Goal: Task Accomplishment & Management: Use online tool/utility

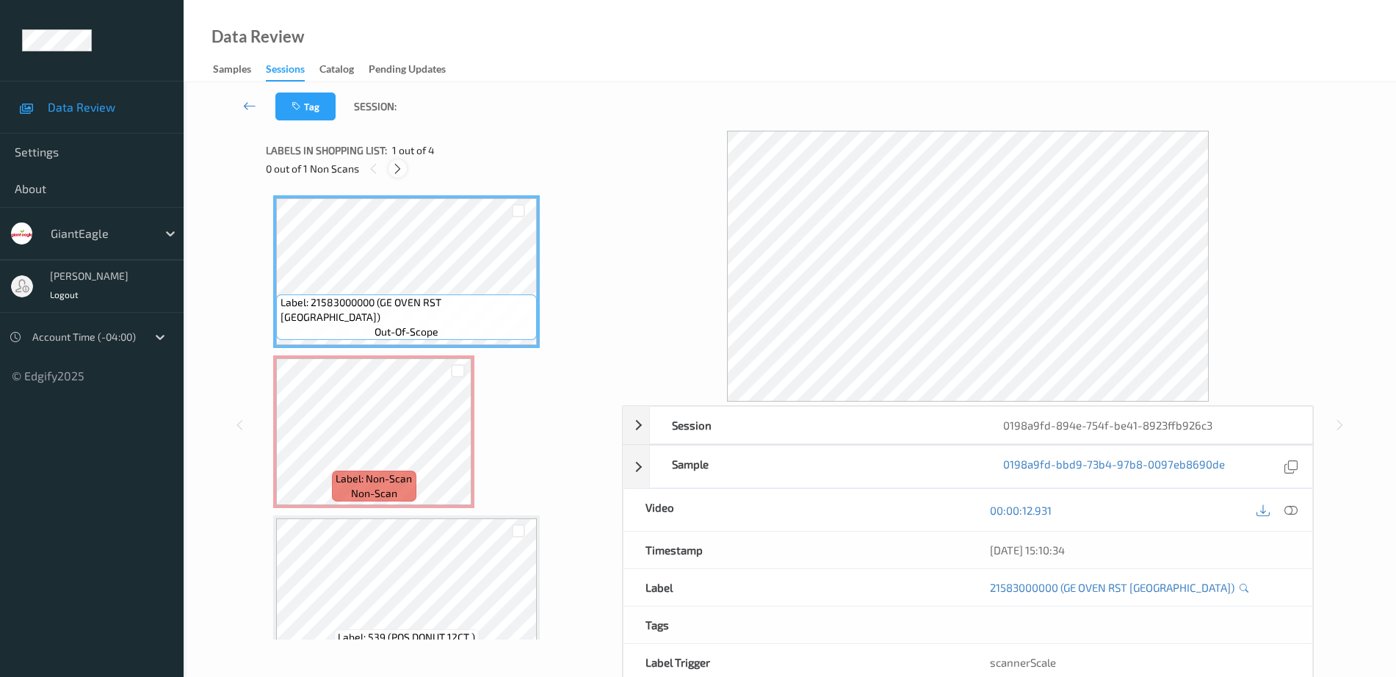
click at [399, 163] on icon at bounding box center [397, 168] width 12 height 13
click at [1291, 511] on icon at bounding box center [1290, 510] width 13 height 13
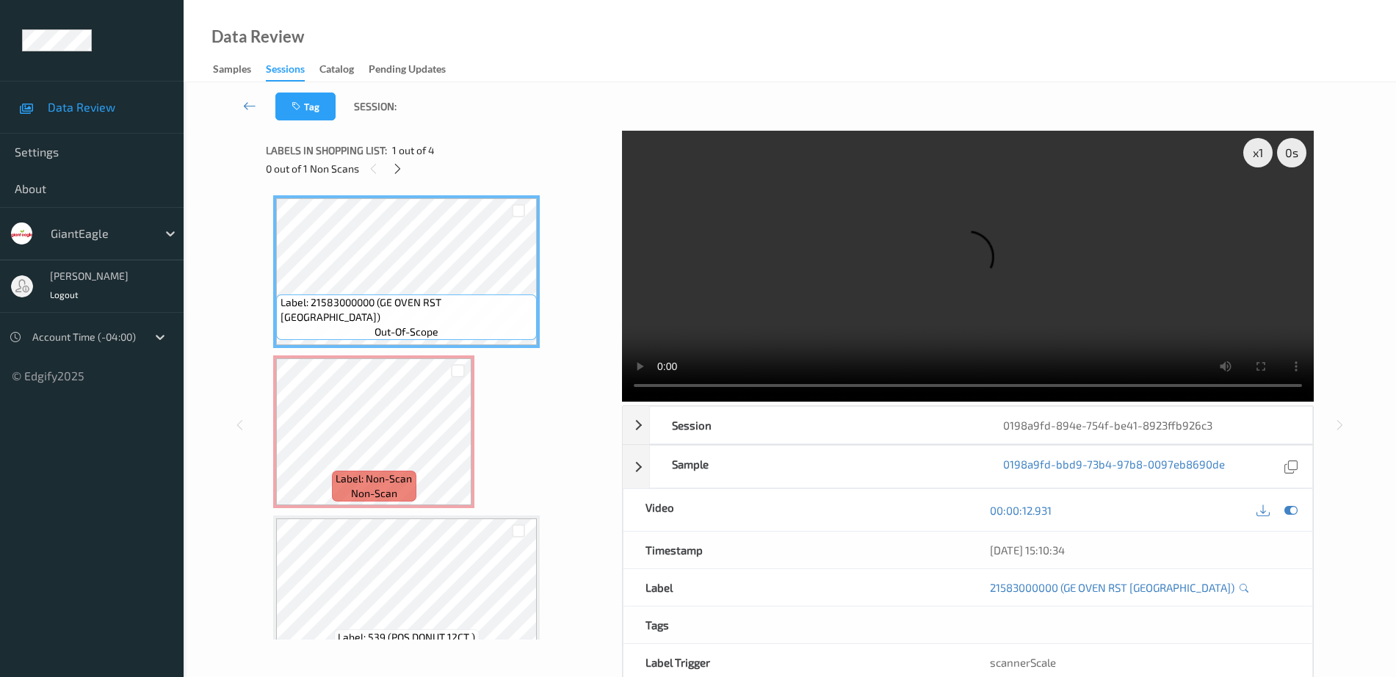
click at [618, 369] on div "x 1 0 s Session 0198a9fd-894e-754f-be41-8923ffb926c3 Session ID 0198a9fd-894e-7…" at bounding box center [789, 425] width 1047 height 589
click at [399, 163] on icon at bounding box center [397, 168] width 12 height 13
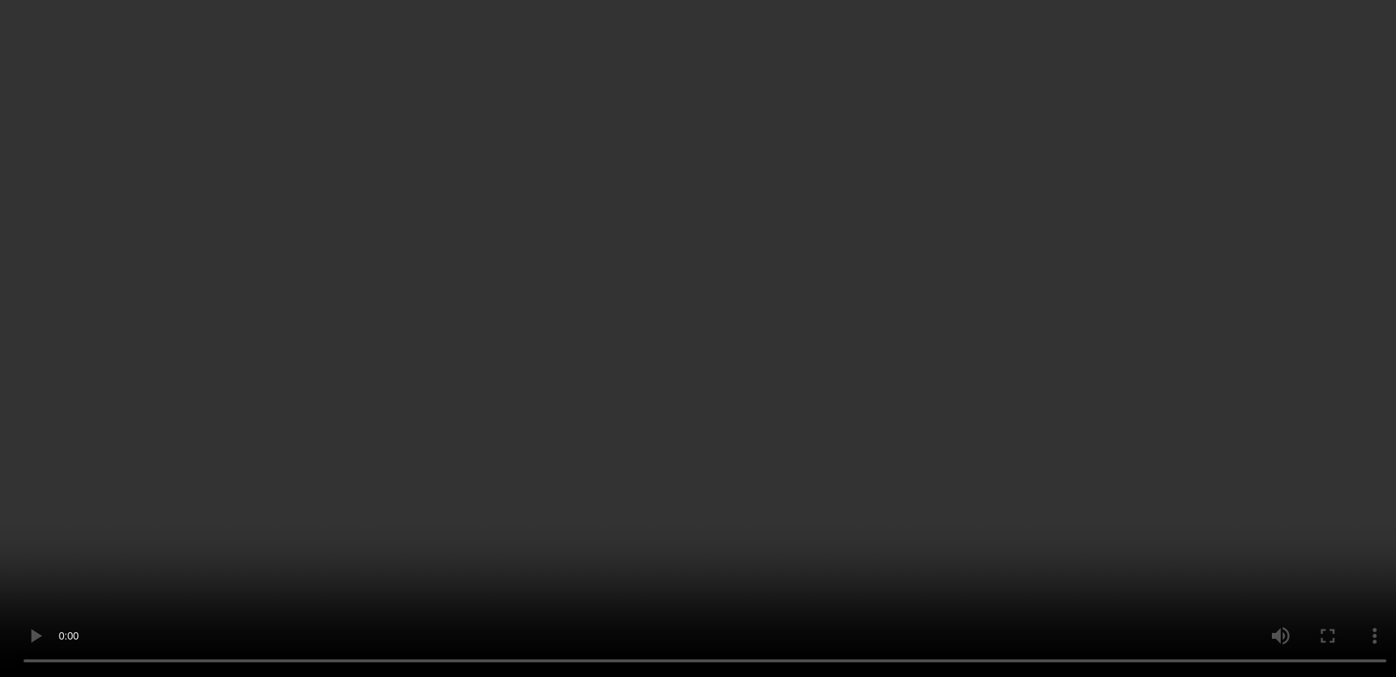
scroll to position [104, 0]
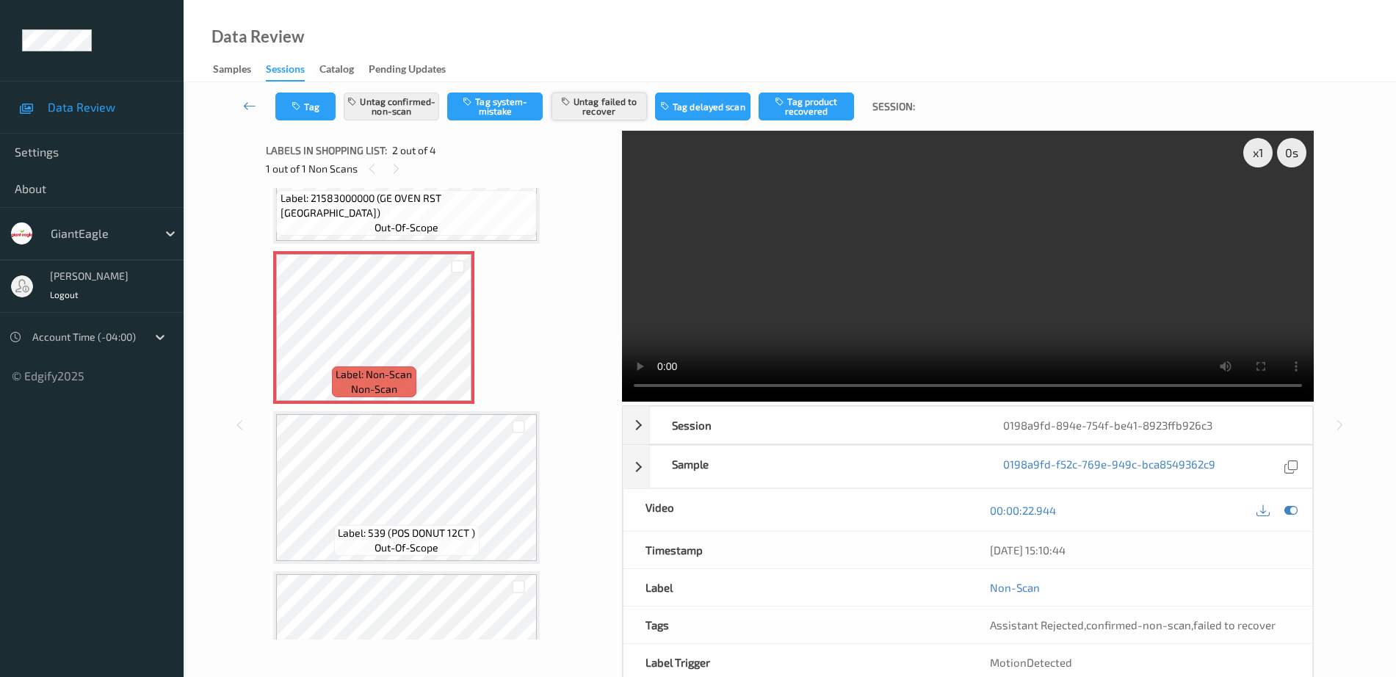
click at [611, 108] on button "Untag failed to recover" at bounding box center [598, 107] width 95 height 28
click at [797, 102] on button "Tag product recovered" at bounding box center [805, 107] width 95 height 28
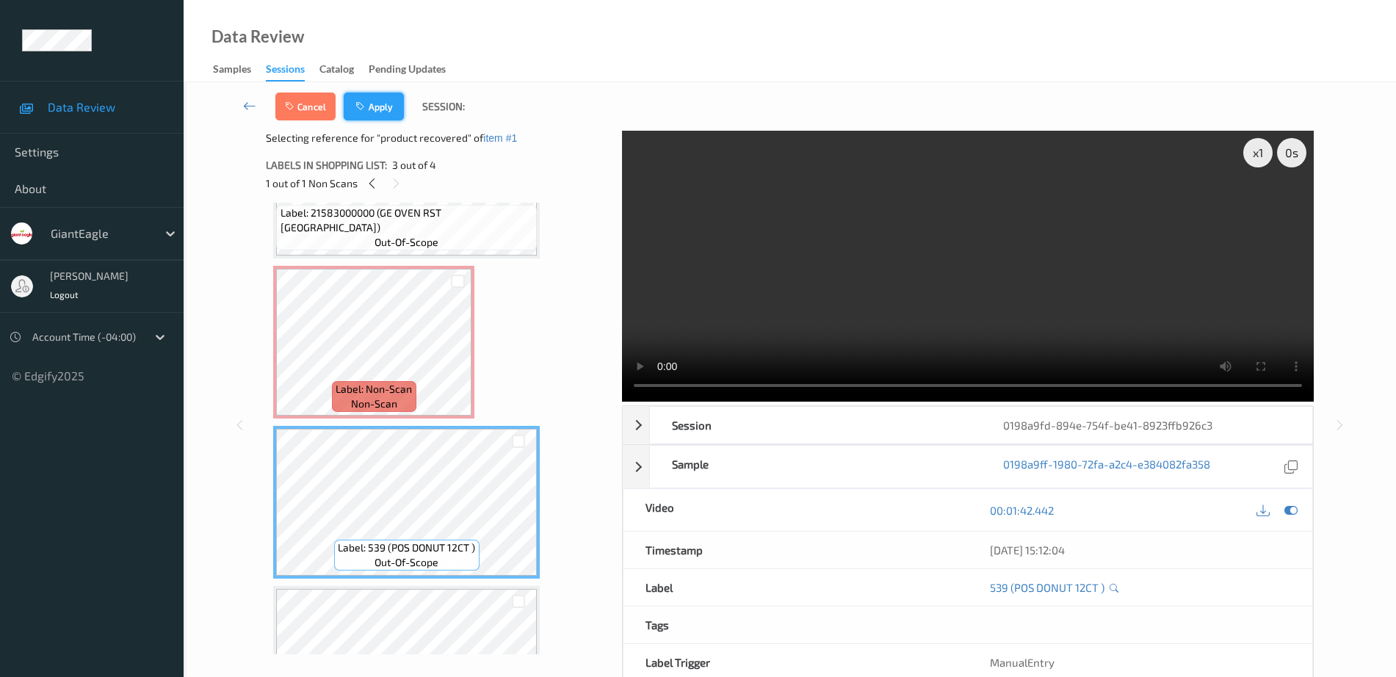
click at [381, 101] on button "Apply" at bounding box center [374, 107] width 60 height 28
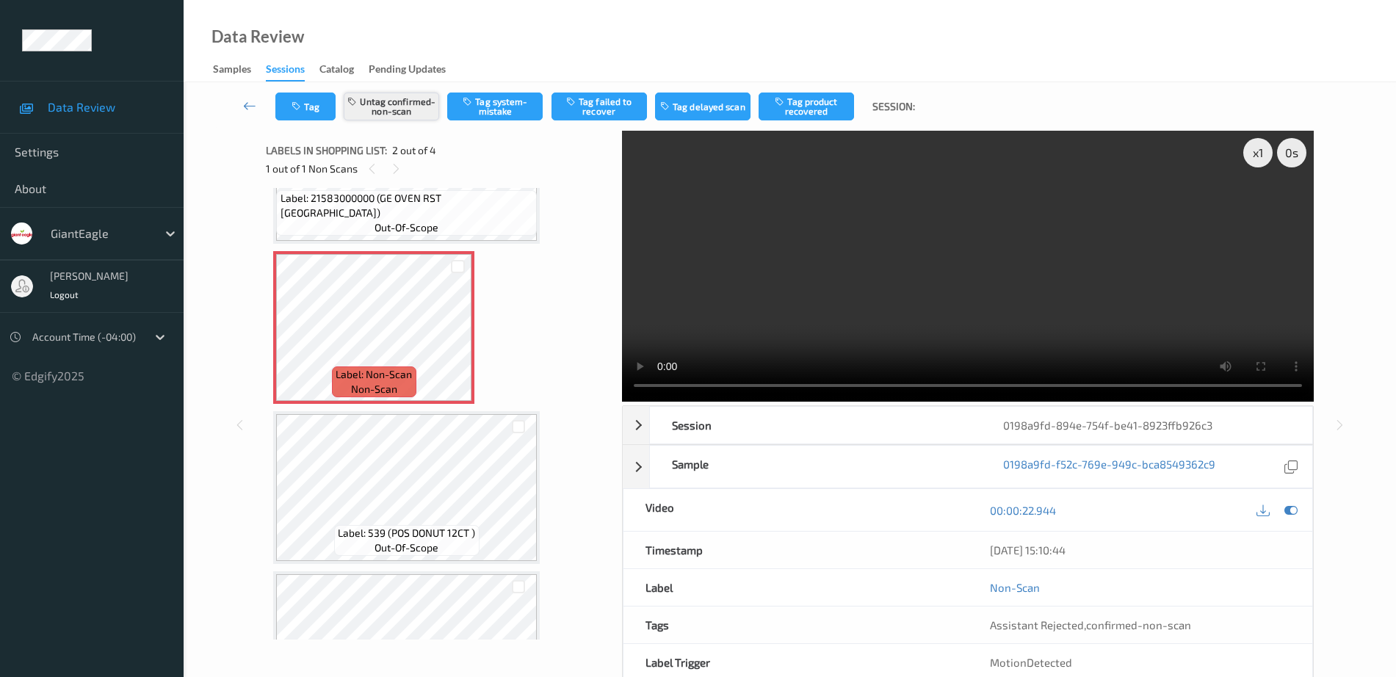
scroll to position [7, 0]
